Goal: Find specific page/section: Find specific page/section

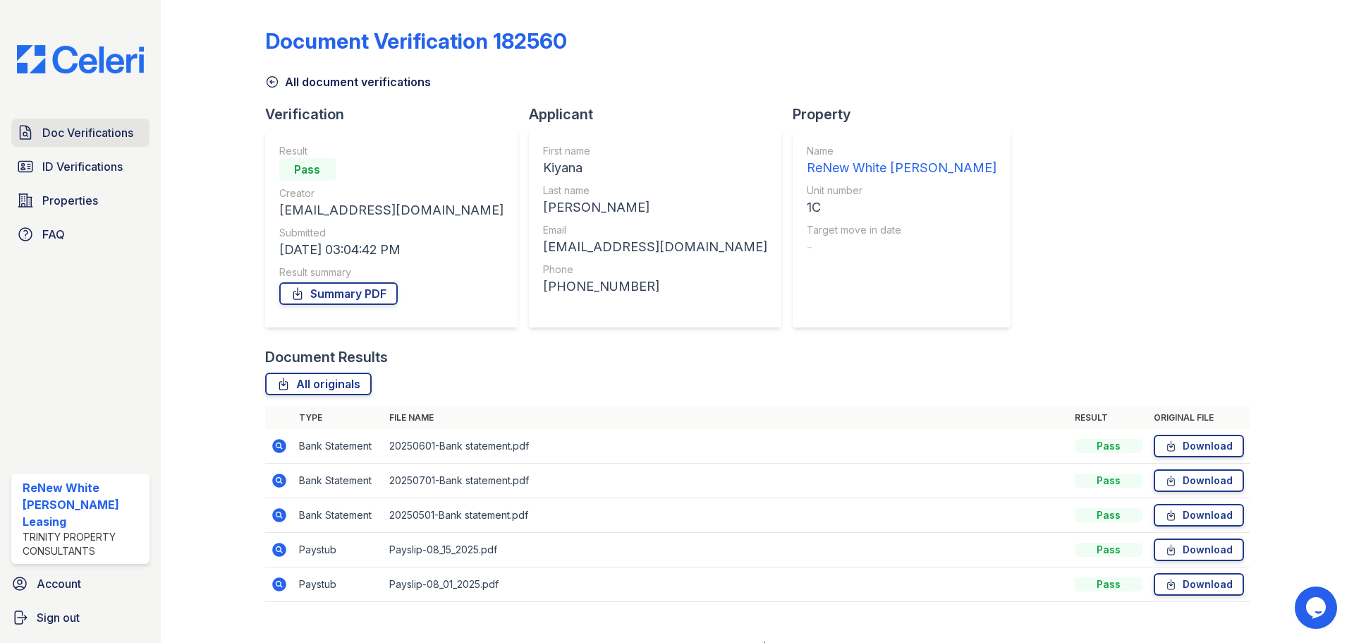
click at [103, 134] on span "Doc Verifications" at bounding box center [87, 132] width 91 height 17
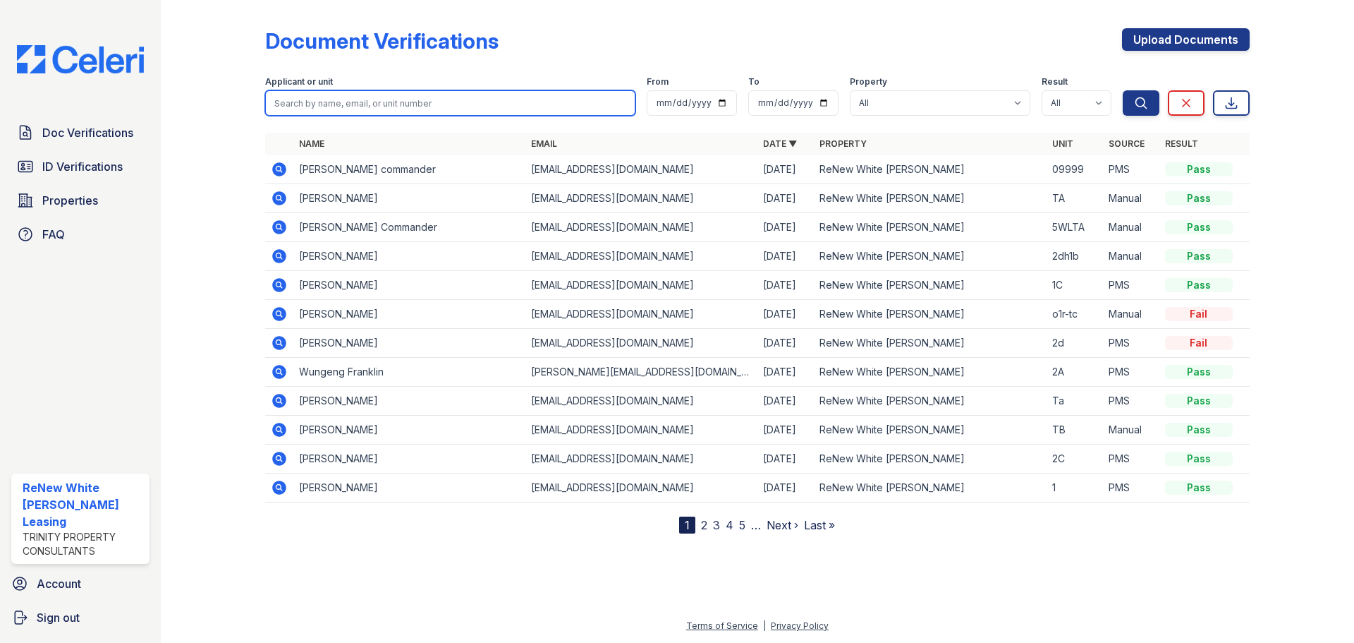
click at [427, 109] on input "search" at bounding box center [450, 102] width 370 height 25
type input "[PERSON_NAME]"
click at [1123, 90] on button "Search" at bounding box center [1141, 102] width 37 height 25
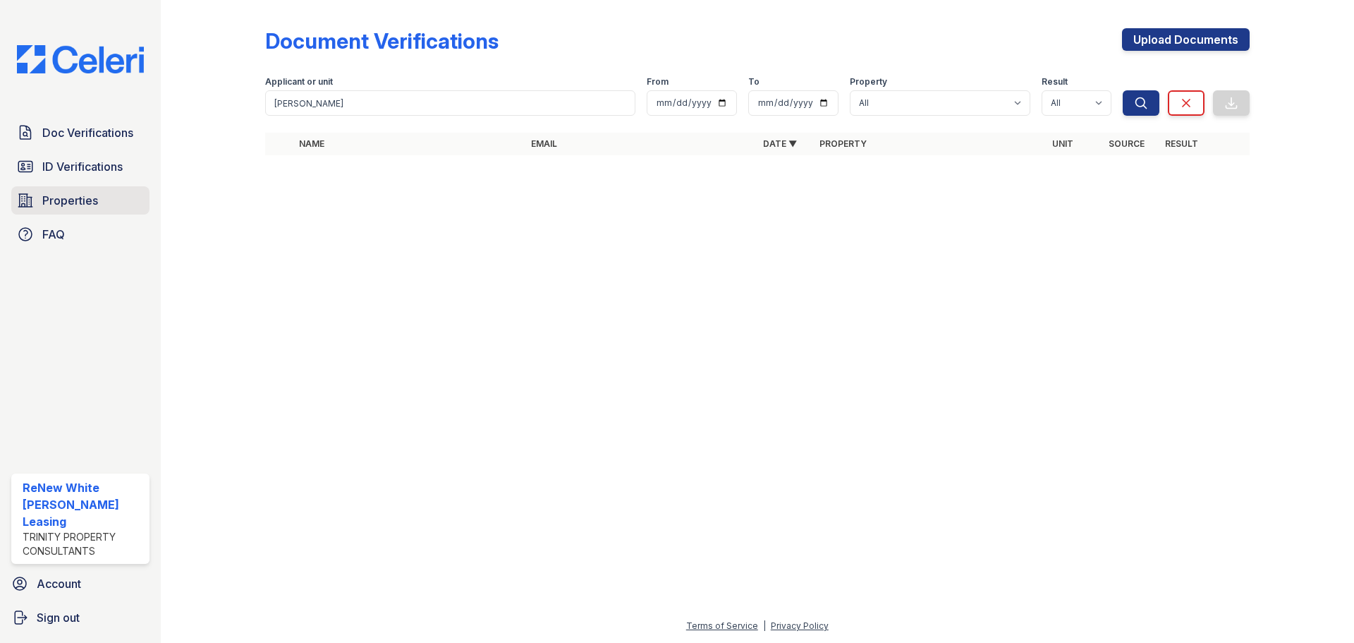
click at [28, 205] on icon at bounding box center [25, 200] width 14 height 13
